Goal: Complete application form: Complete application form

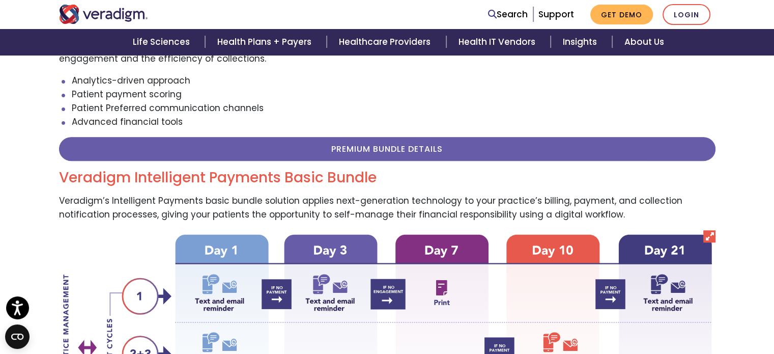
scroll to position [458, 0]
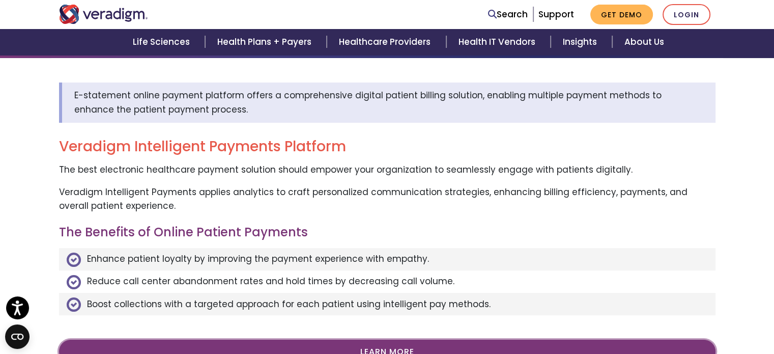
scroll to position [204, 0]
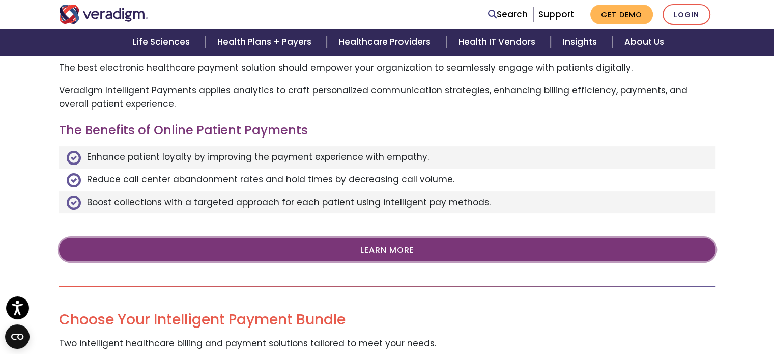
click at [402, 251] on link "Learn More" at bounding box center [387, 249] width 656 height 23
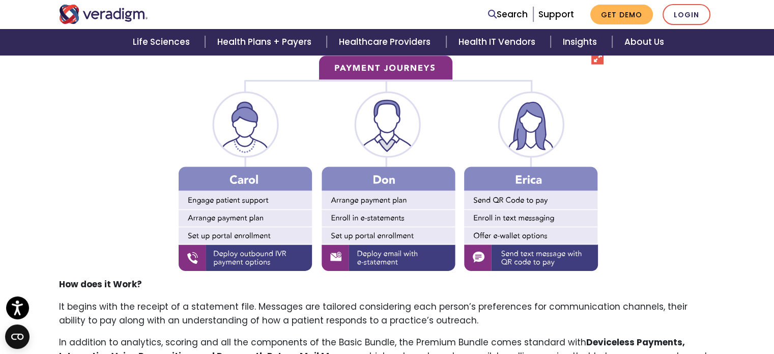
scroll to position [1781, 0]
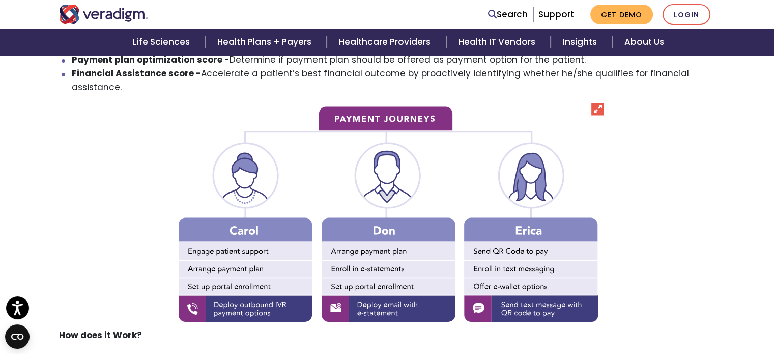
click at [550, 109] on img at bounding box center [387, 215] width 433 height 225
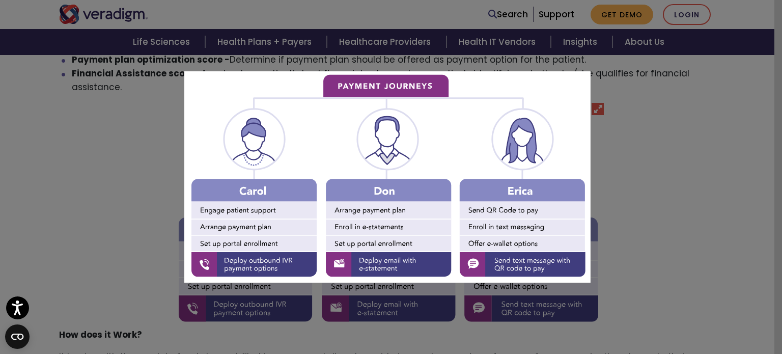
click at [643, 191] on div at bounding box center [391, 177] width 782 height 354
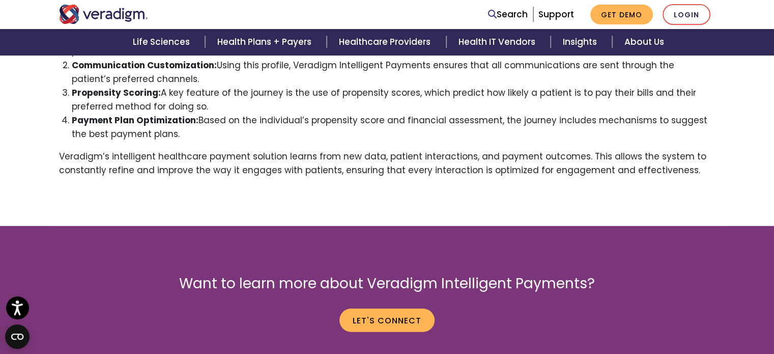
scroll to position [2516, 0]
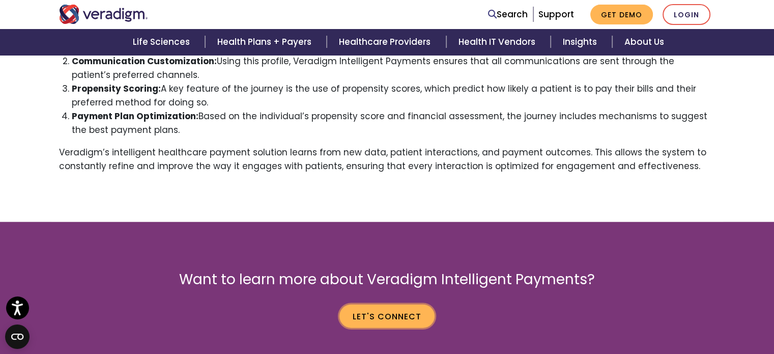
click at [384, 317] on link "Let's Connect" at bounding box center [386, 315] width 95 height 23
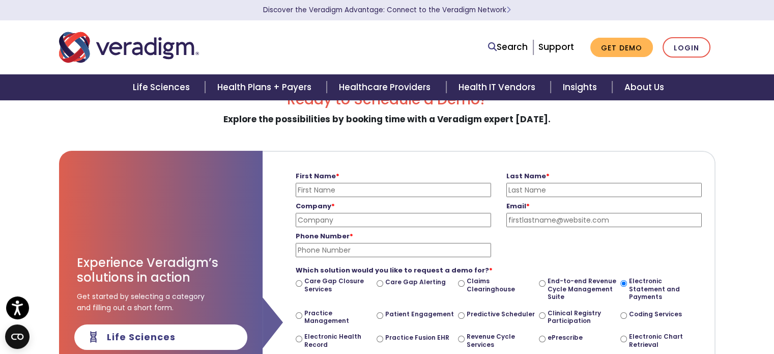
click at [381, 189] on input "First Name *" at bounding box center [393, 190] width 195 height 14
click at [369, 190] on input "First Name *" at bounding box center [393, 190] width 195 height 14
type input "Carly"
type input "[PERSON_NAME]"
type input "Professional Management"
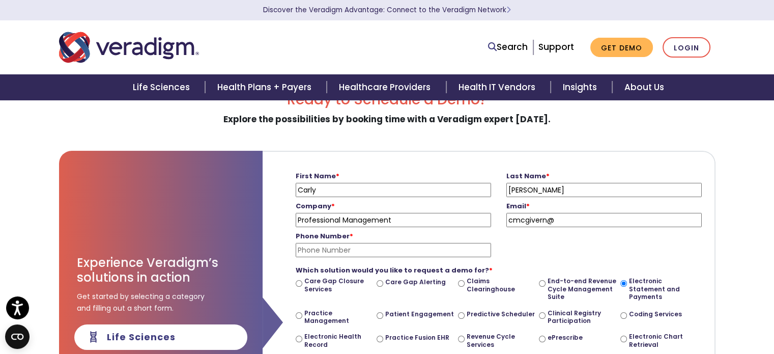
type input "[EMAIL_ADDRESS][DOMAIN_NAME]"
click at [416, 251] on input "Phone Number *" at bounding box center [393, 250] width 195 height 14
type input "[PHONE_NUMBER]"
click at [639, 248] on div "Phone Number * [PHONE_NUMBER] Please enter a valid phone number" at bounding box center [498, 242] width 421 height 30
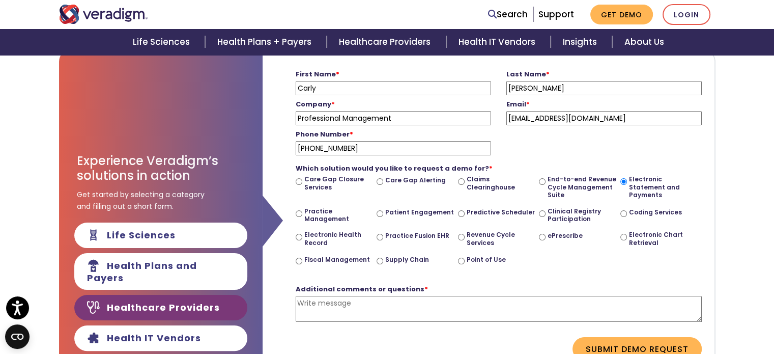
click at [398, 304] on textarea "Additional comments or questions *" at bounding box center [499, 309] width 406 height 26
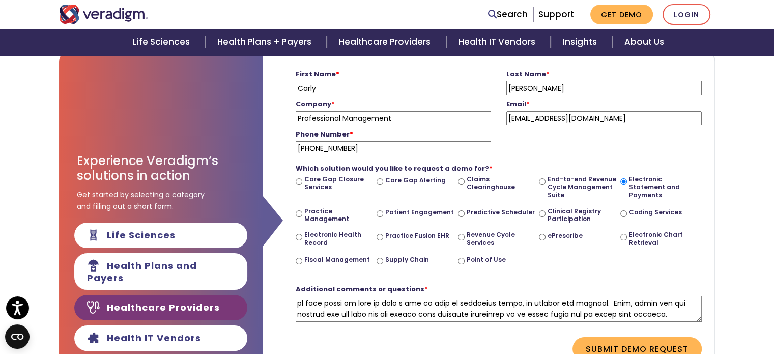
scroll to position [186, 0]
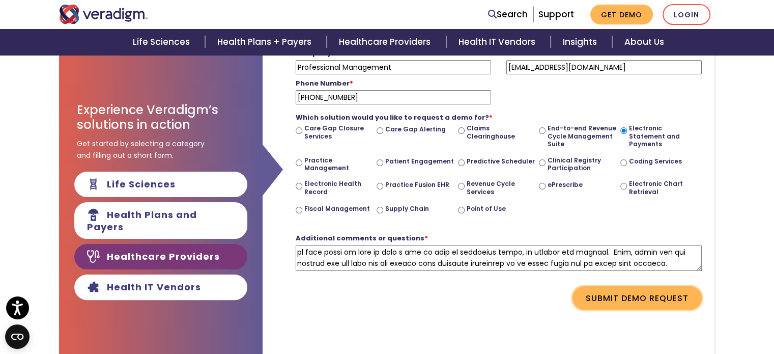
type textarea "We are a current Veradigm customer. We have 12 provider groups we bill for on t…"
click at [617, 304] on button "Submit Demo Request" at bounding box center [636, 297] width 129 height 23
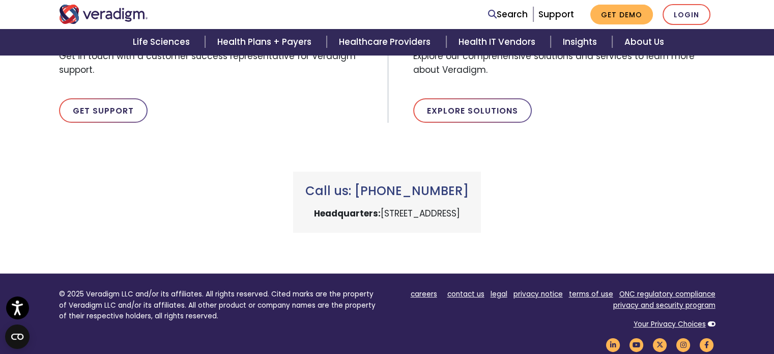
scroll to position [184, 0]
